Goal: Information Seeking & Learning: Compare options

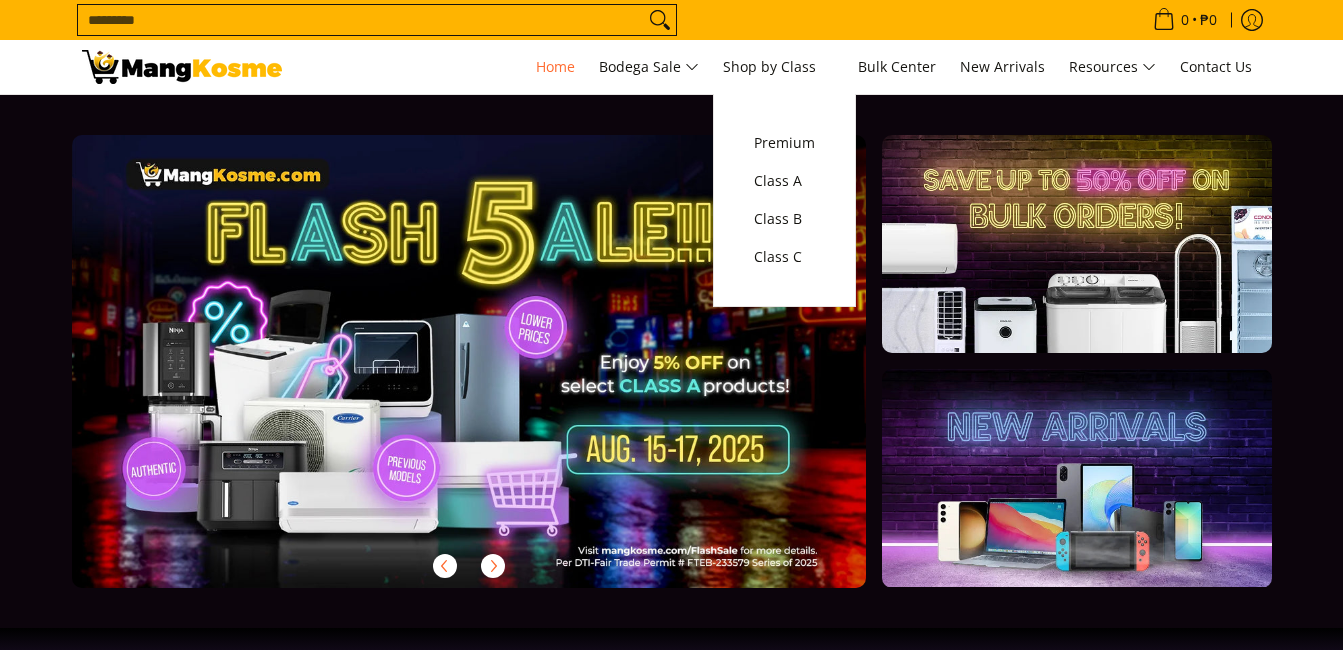
click at [852, 63] on ul "Home Bodega Sale Air Conditioners Split Type Window Type Refrigerators" at bounding box center [894, 67] width 736 height 54
click at [811, 229] on span "Class B" at bounding box center [784, 219] width 61 height 25
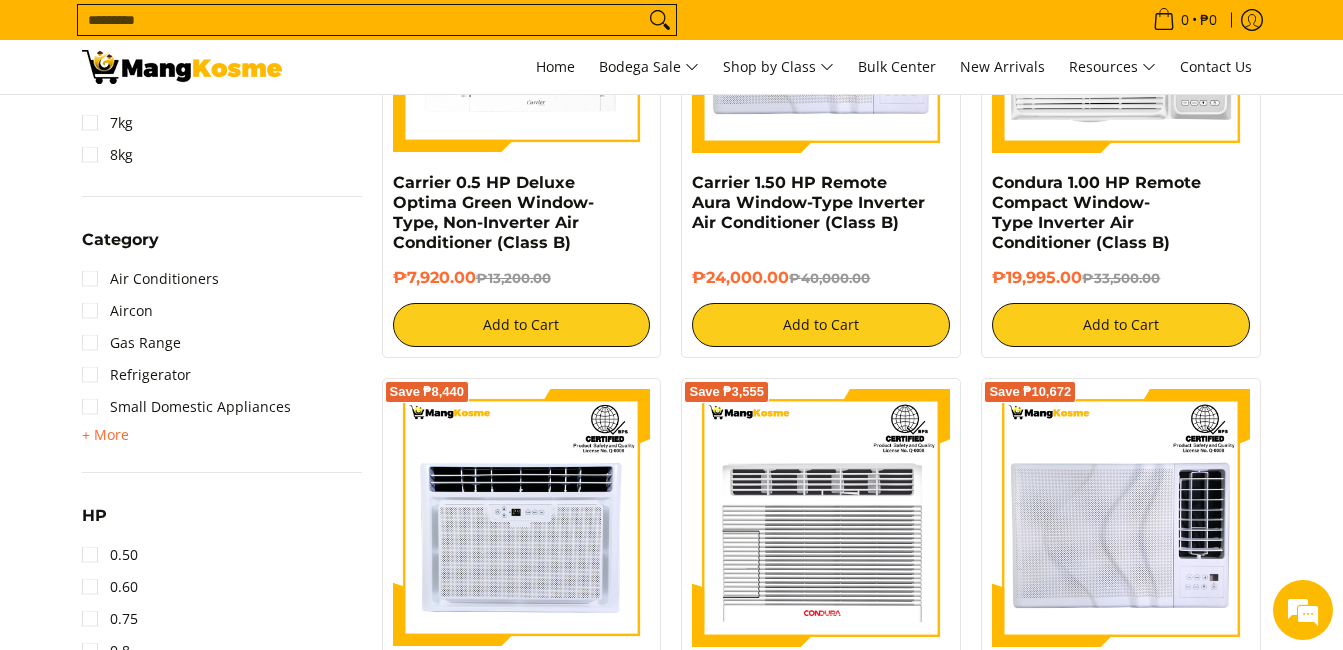
scroll to position [1079, 0]
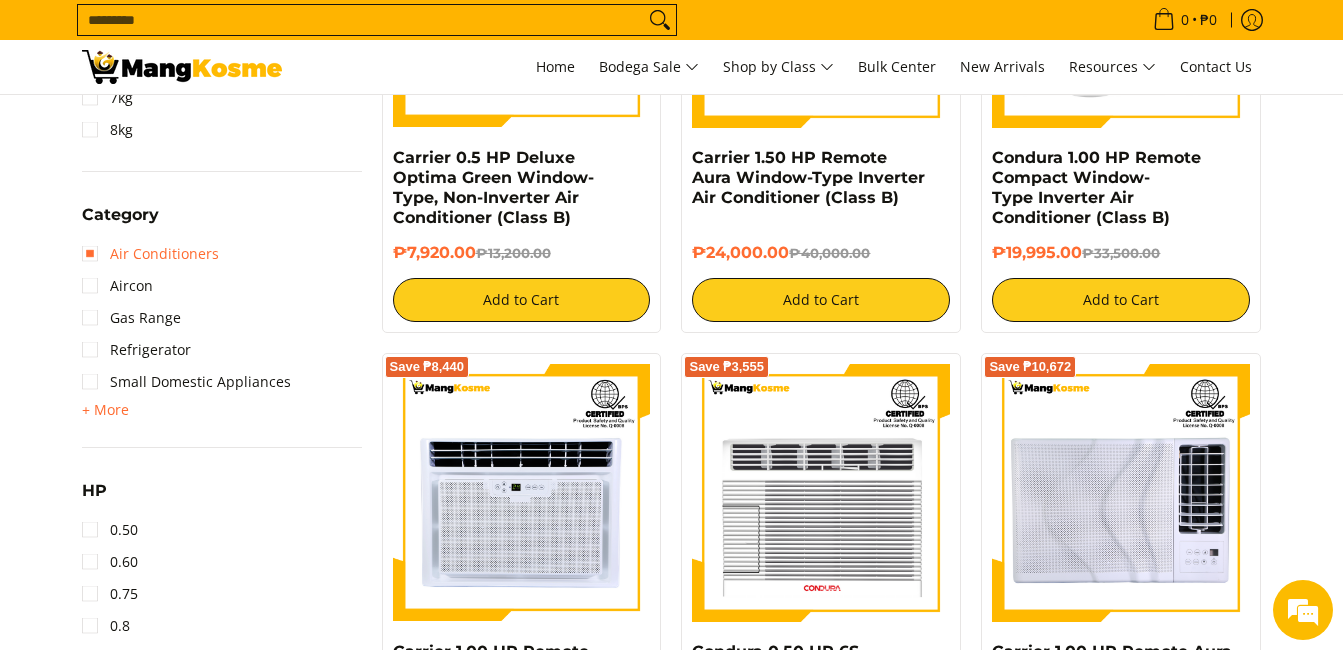
click at [91, 257] on link "Air Conditioners" at bounding box center [150, 254] width 137 height 32
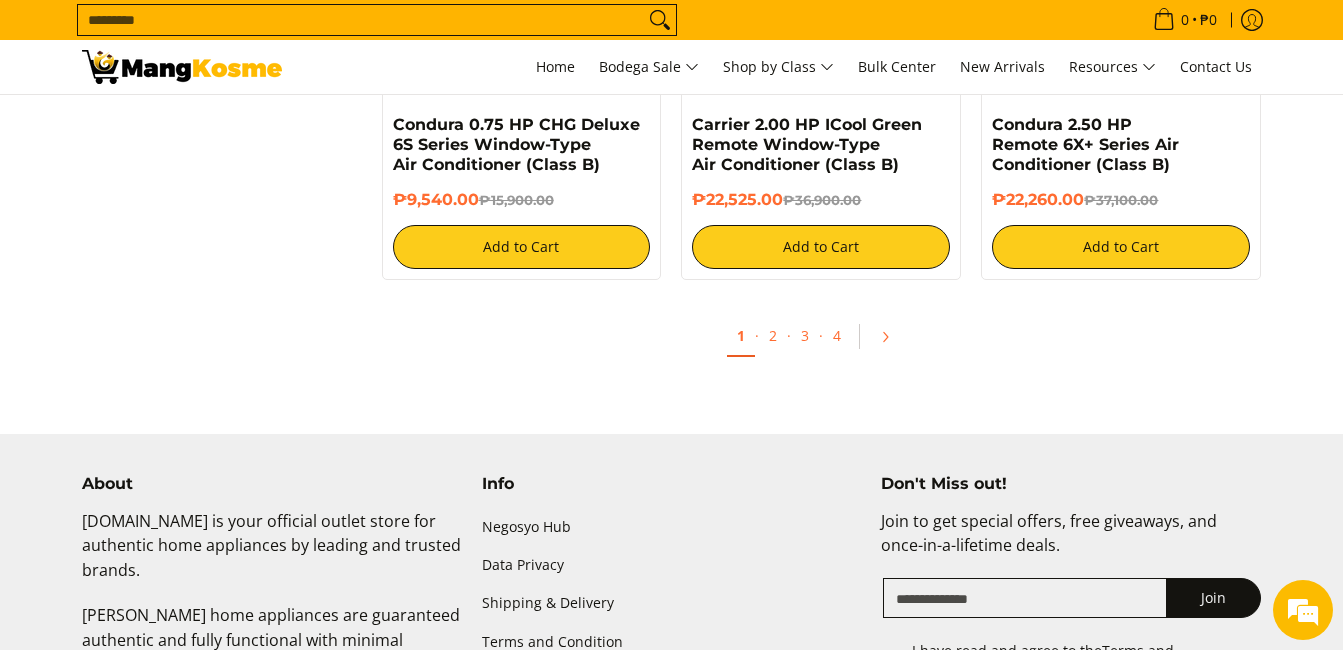
scroll to position [4064, 0]
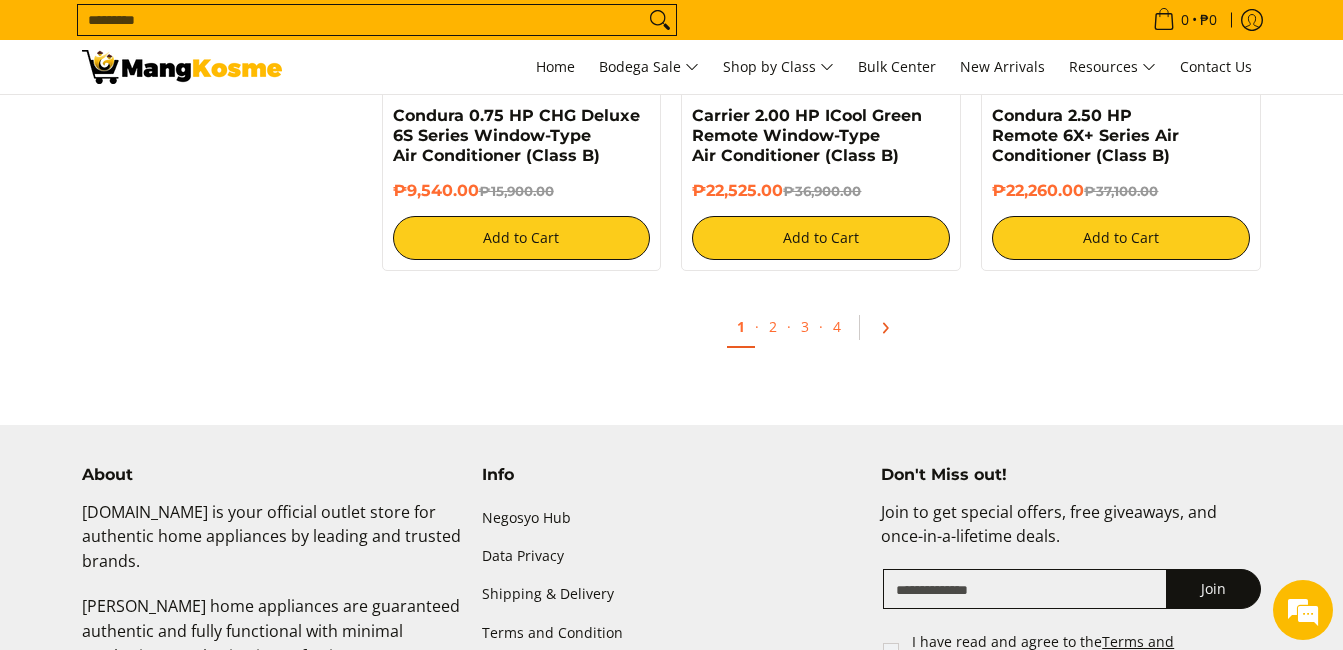
click at [881, 338] on link "Pagination" at bounding box center [892, 328] width 48 height 34
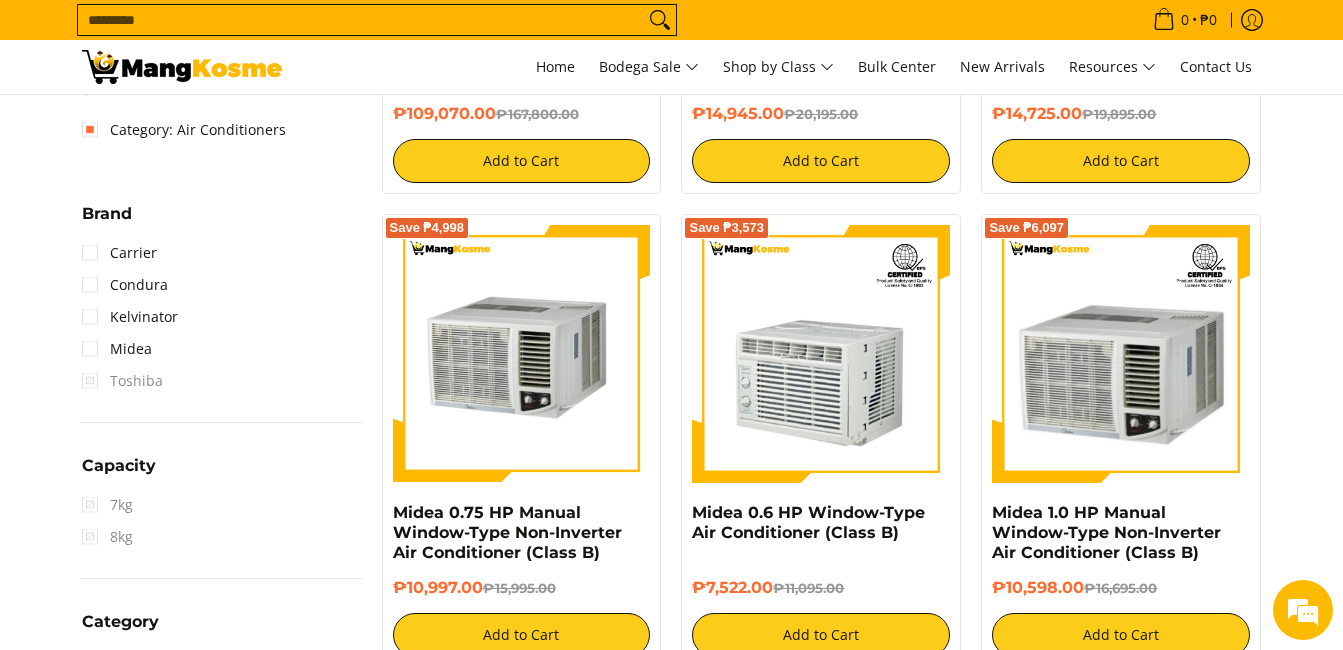
scroll to position [721, 0]
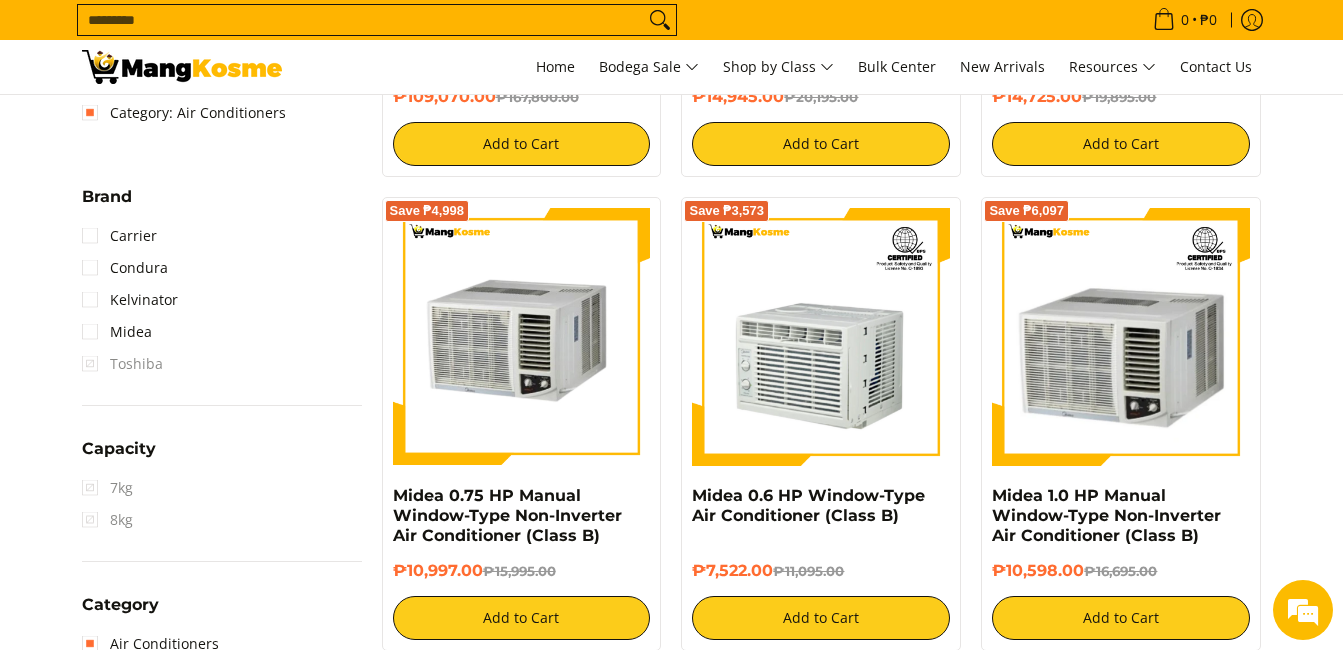
click at [206, 559] on div "Capacity 7kg 8kg" at bounding box center [222, 499] width 280 height 126
click at [157, 521] on li "8kg" at bounding box center [222, 520] width 280 height 32
click at [108, 494] on span "7kg" at bounding box center [107, 488] width 51 height 32
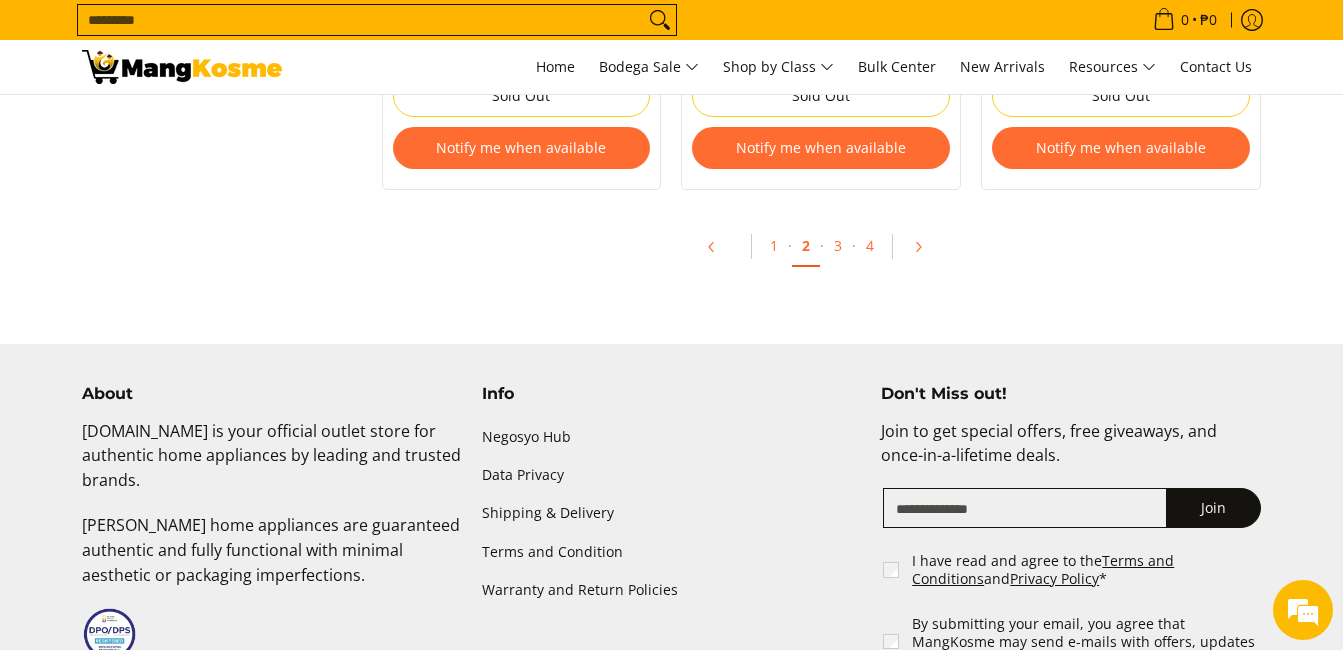
scroll to position [4423, 0]
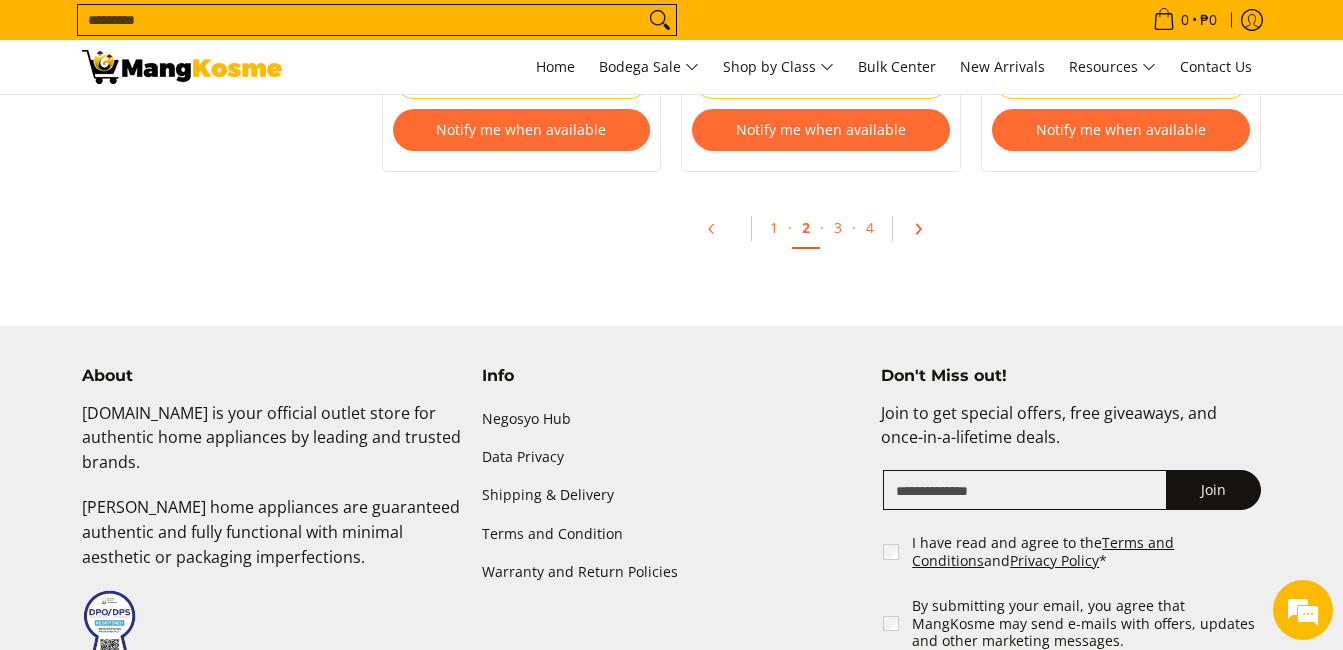
click at [915, 232] on icon "Pagination" at bounding box center [918, 229] width 14 height 14
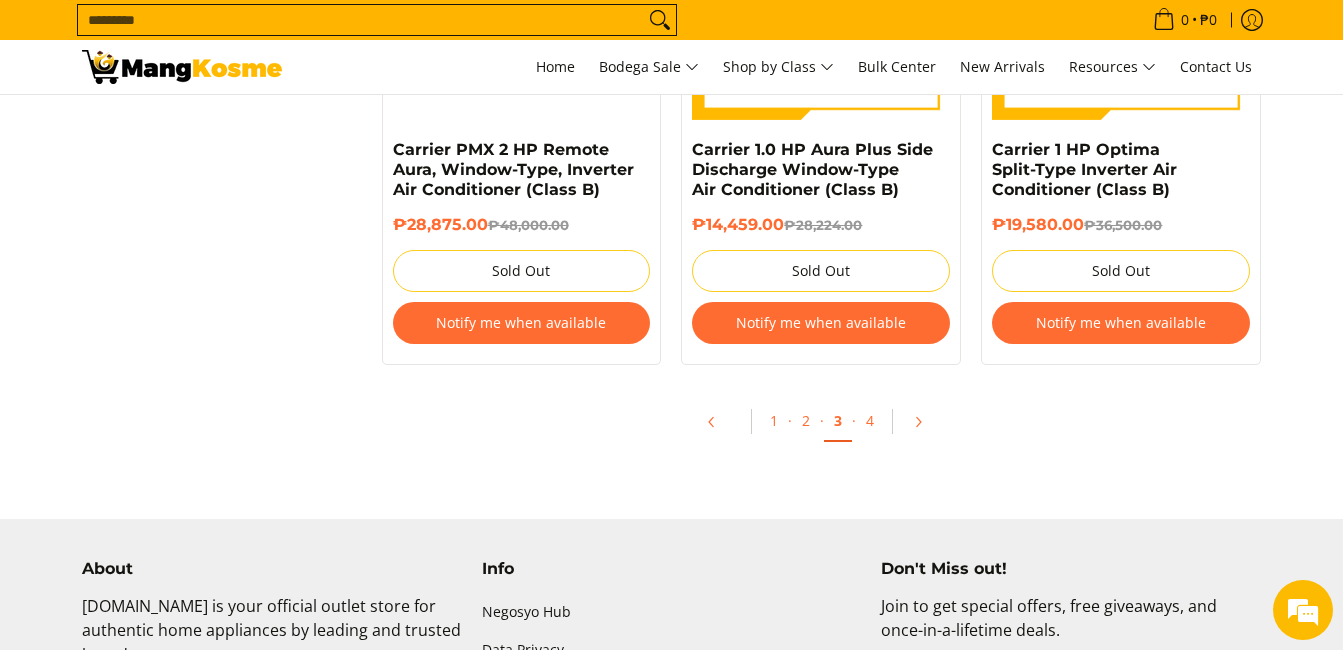
scroll to position [4383, 0]
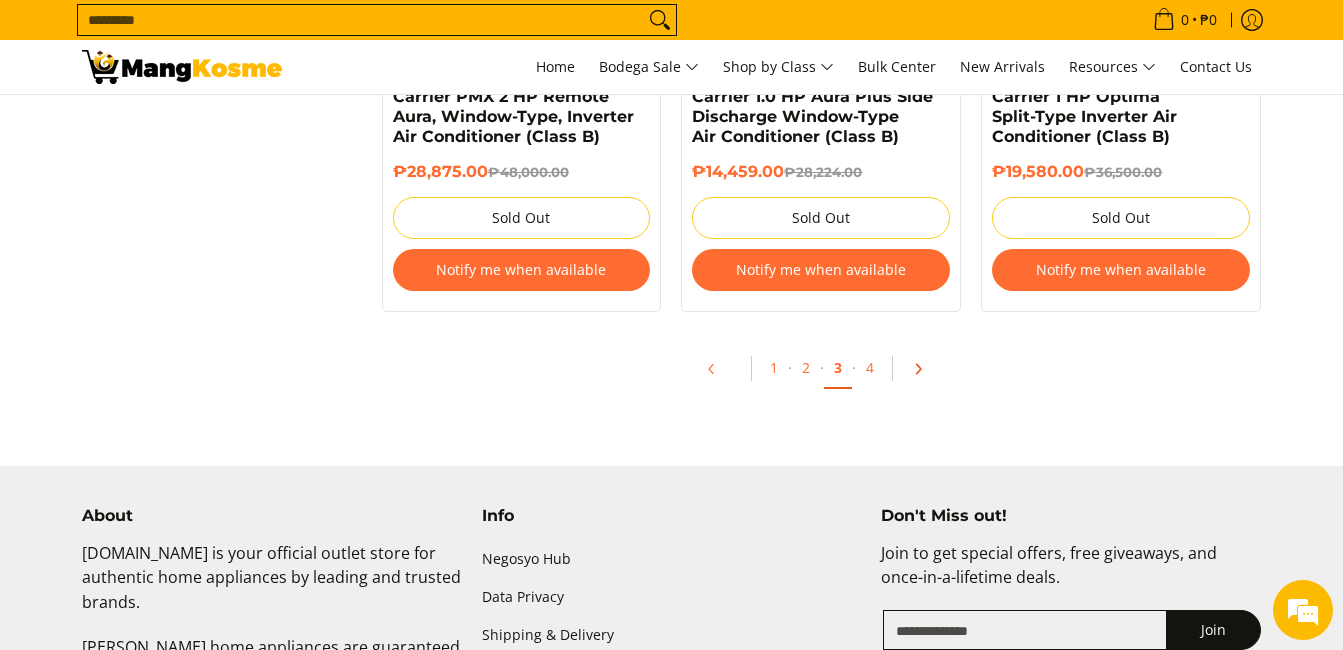
click at [919, 372] on icon "Pagination" at bounding box center [918, 369] width 14 height 14
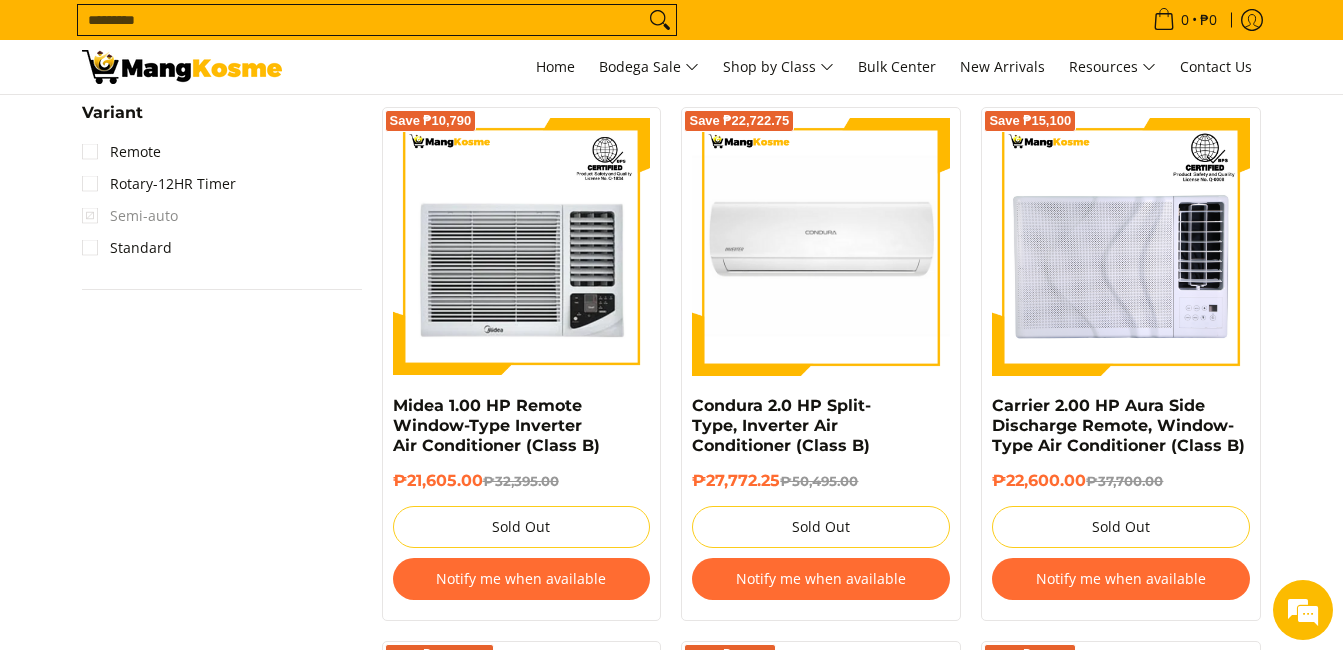
scroll to position [2474, 0]
